Goal: Find contact information: Find contact information

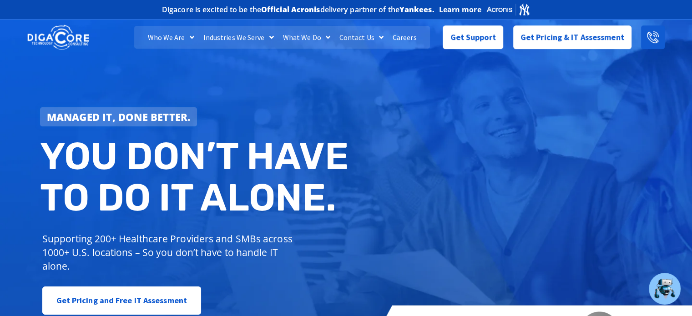
click at [649, 36] on icon at bounding box center [653, 37] width 12 height 12
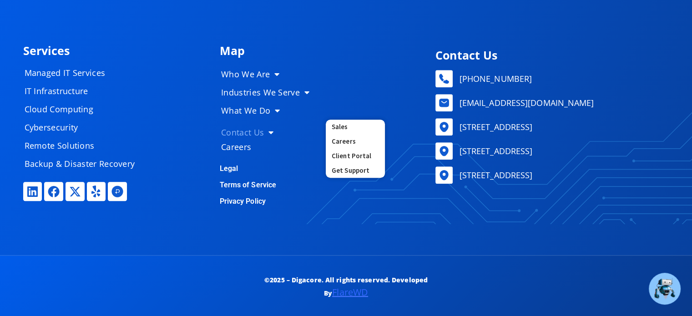
click at [263, 131] on link "Contact Us" at bounding box center [269, 132] width 114 height 18
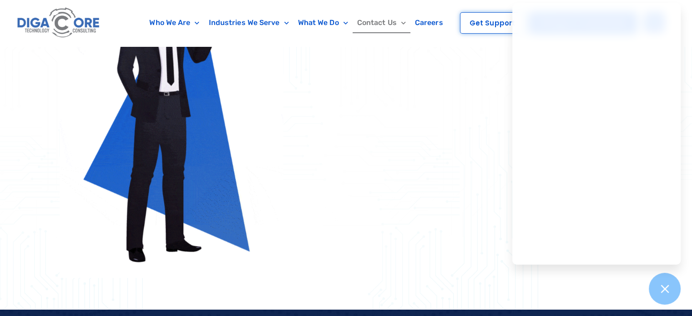
scroll to position [364, 0]
